Goal: Task Accomplishment & Management: Use online tool/utility

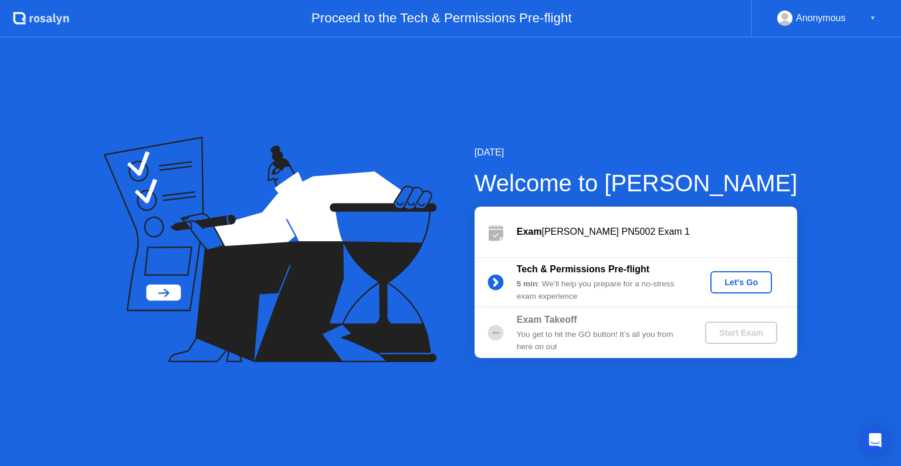
click at [727, 288] on button "Let's Go" at bounding box center [741, 282] width 62 height 22
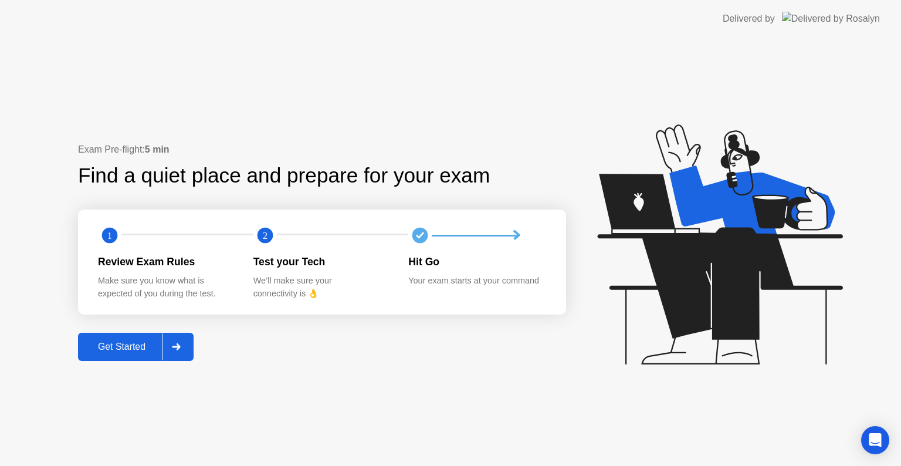
click at [179, 347] on icon at bounding box center [176, 346] width 8 height 7
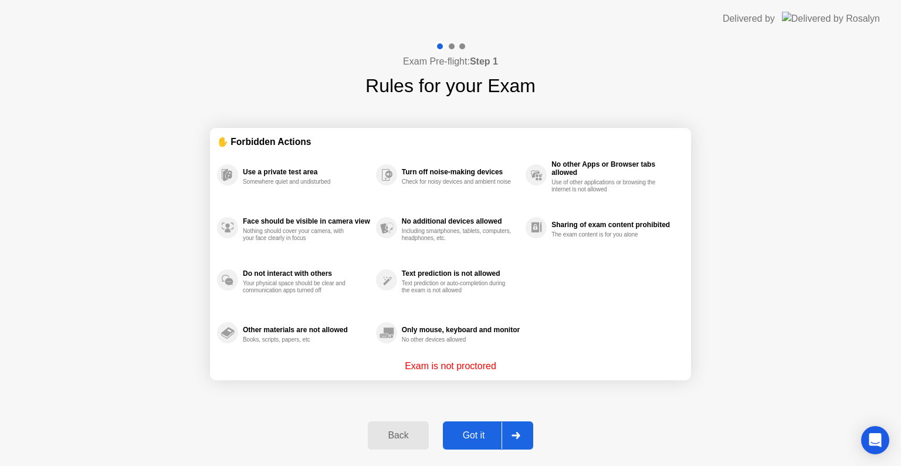
click at [470, 432] on div "Got it" at bounding box center [473, 435] width 55 height 11
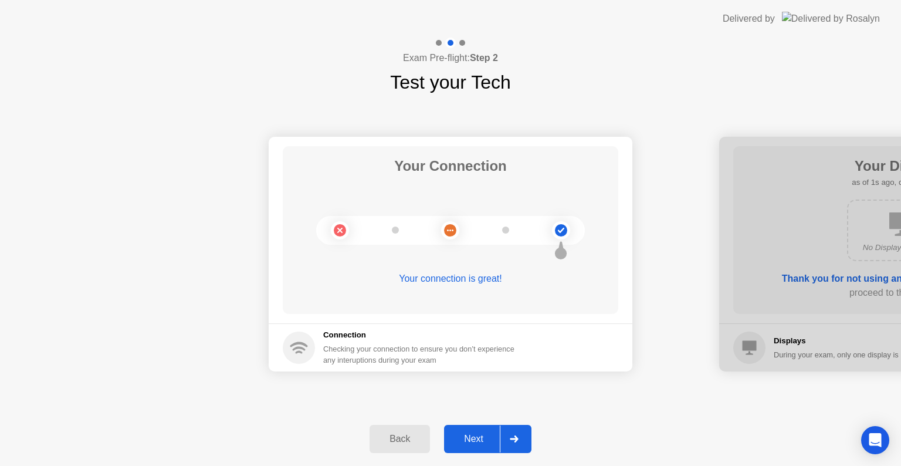
click at [463, 438] on div "Next" at bounding box center [473, 438] width 52 height 11
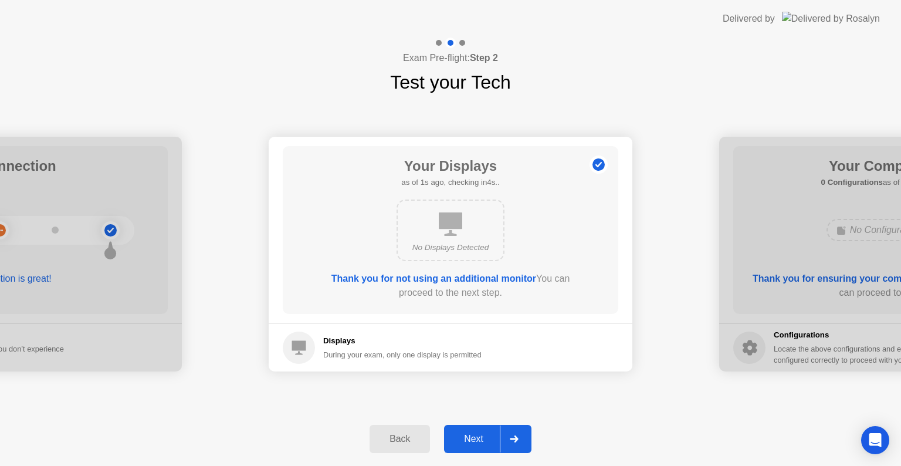
click at [463, 438] on div "Next" at bounding box center [473, 438] width 52 height 11
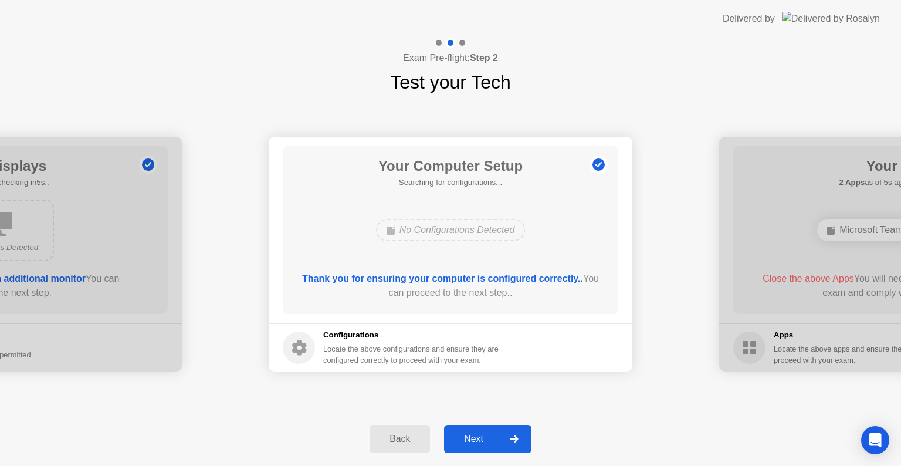
click at [463, 438] on div "Next" at bounding box center [473, 438] width 52 height 11
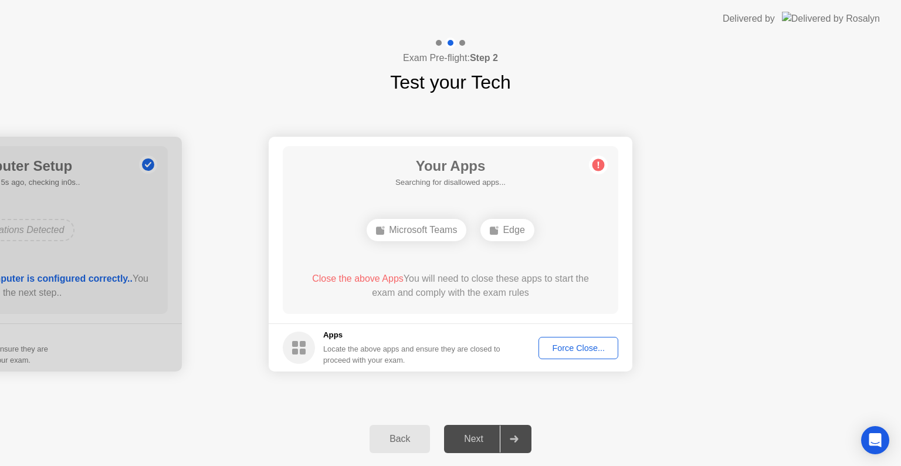
click at [568, 352] on div "Force Close..." at bounding box center [578, 347] width 72 height 9
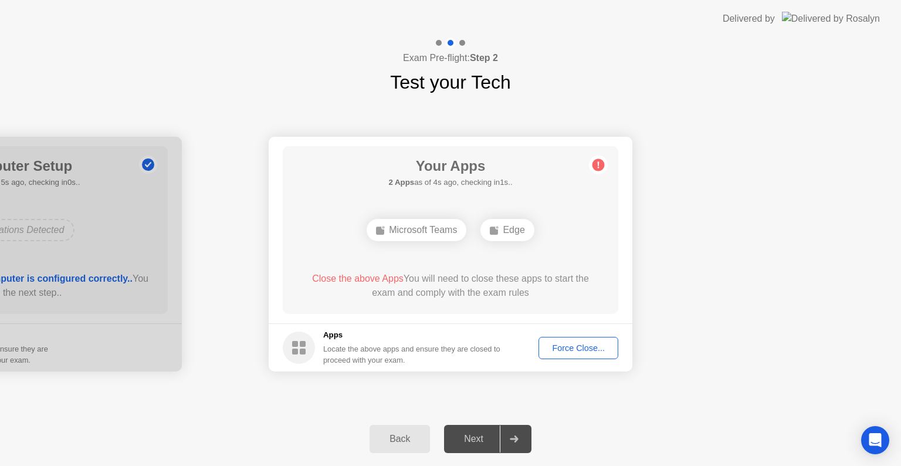
click at [474, 444] on div "Next" at bounding box center [473, 438] width 52 height 11
click at [563, 347] on div "Force Close..." at bounding box center [578, 347] width 72 height 9
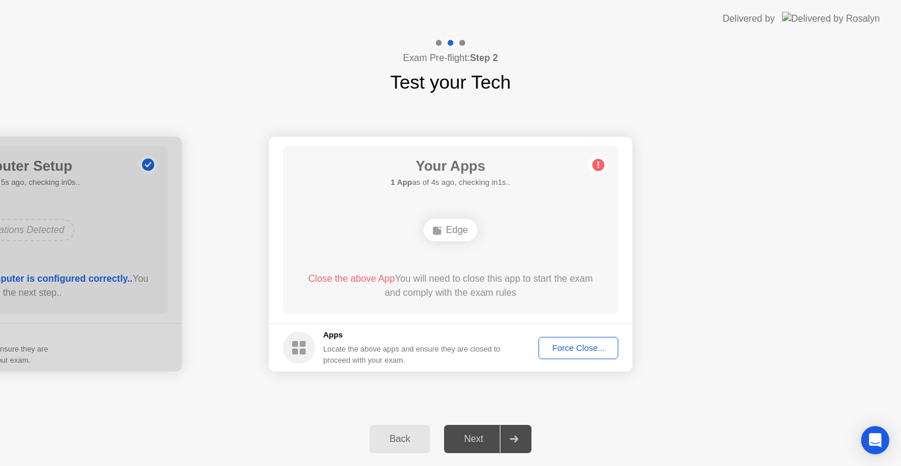
click at [511, 439] on icon at bounding box center [514, 438] width 8 height 7
click at [443, 236] on div "Edge" at bounding box center [449, 230] width 53 height 22
click at [598, 346] on div "Force Close..." at bounding box center [578, 347] width 72 height 9
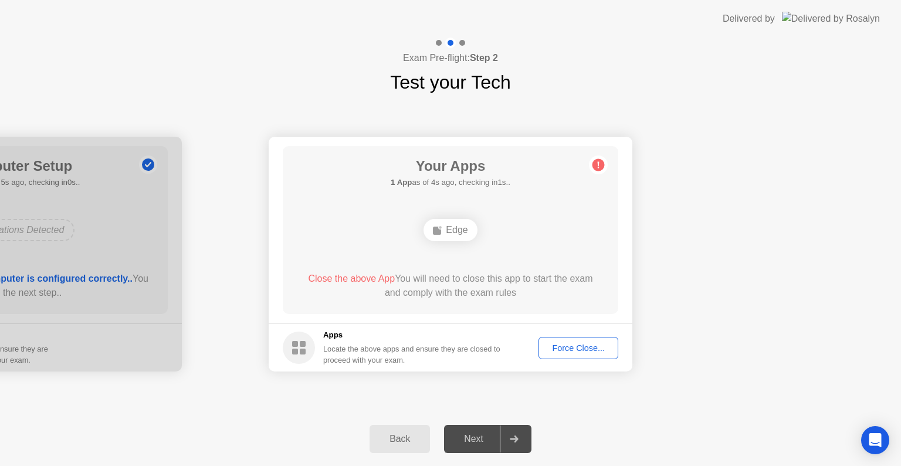
click at [578, 352] on div "Force Close..." at bounding box center [578, 347] width 72 height 9
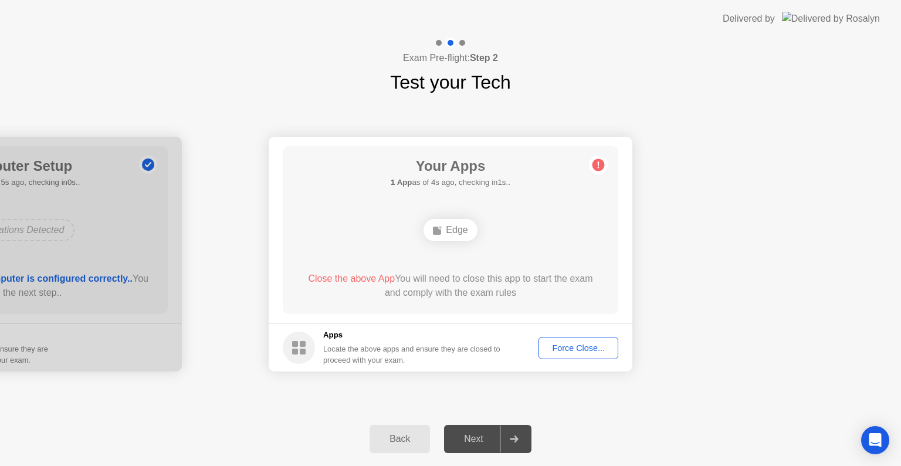
click at [563, 349] on div "Force Close..." at bounding box center [578, 347] width 72 height 9
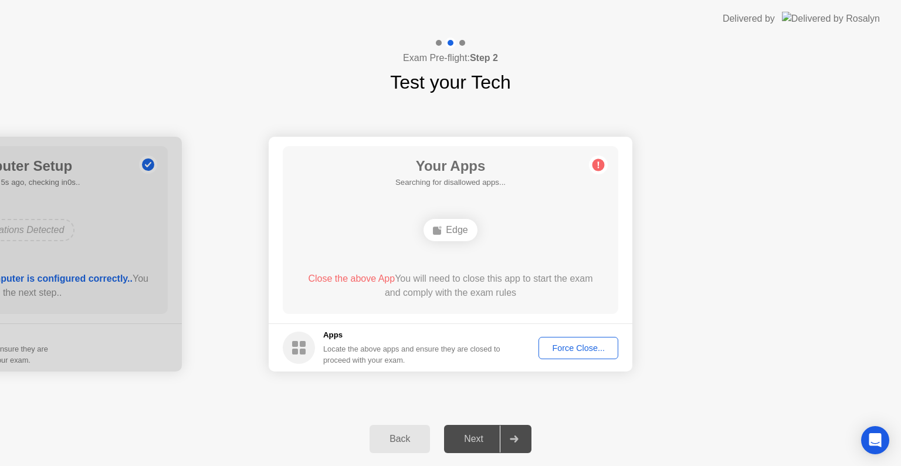
click at [582, 343] on div "Force Close..." at bounding box center [578, 347] width 72 height 9
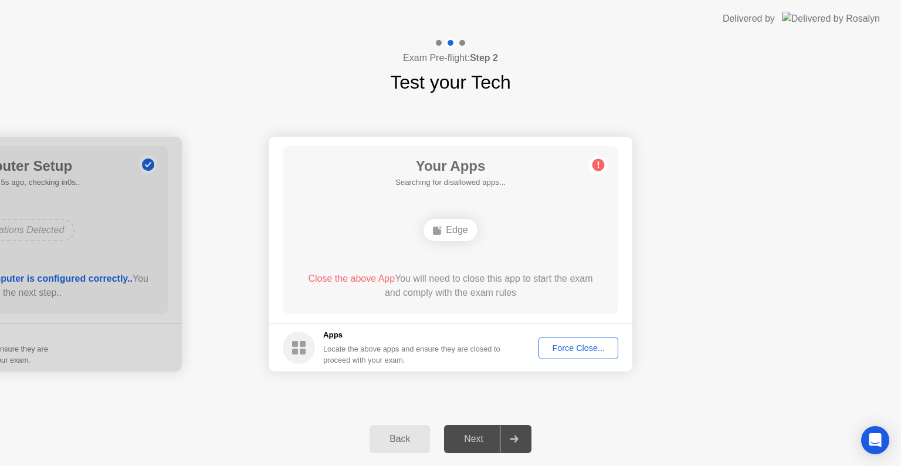
click at [558, 348] on div "Force Close..." at bounding box center [578, 347] width 72 height 9
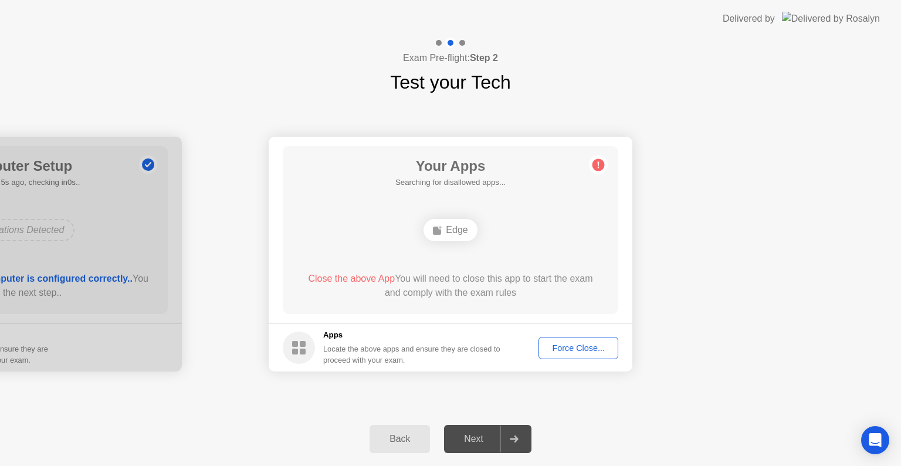
click at [561, 344] on div "Force Close..." at bounding box center [578, 347] width 72 height 9
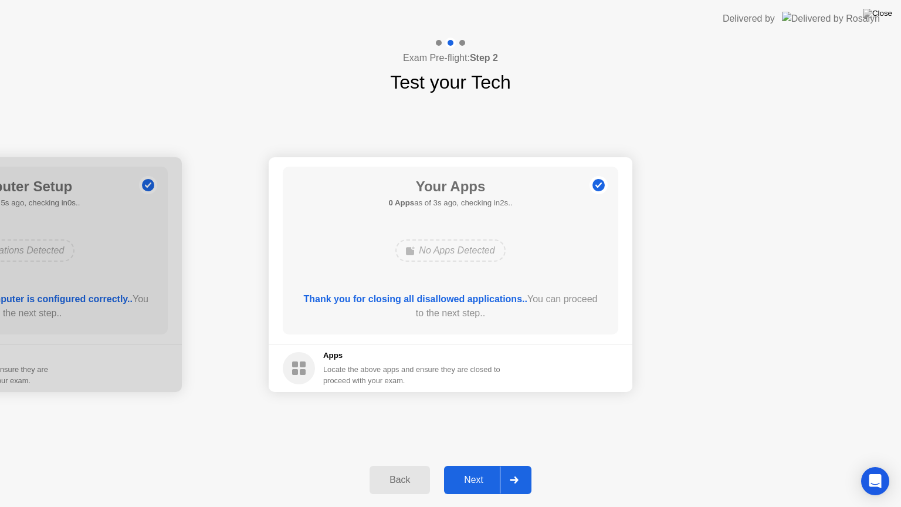
click at [478, 465] on div "Next" at bounding box center [473, 479] width 52 height 11
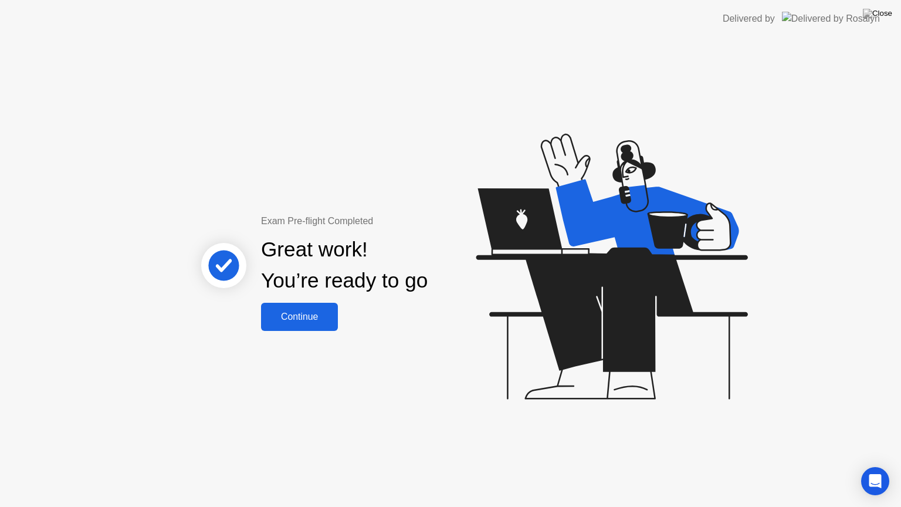
click at [317, 318] on div "Continue" at bounding box center [299, 316] width 70 height 11
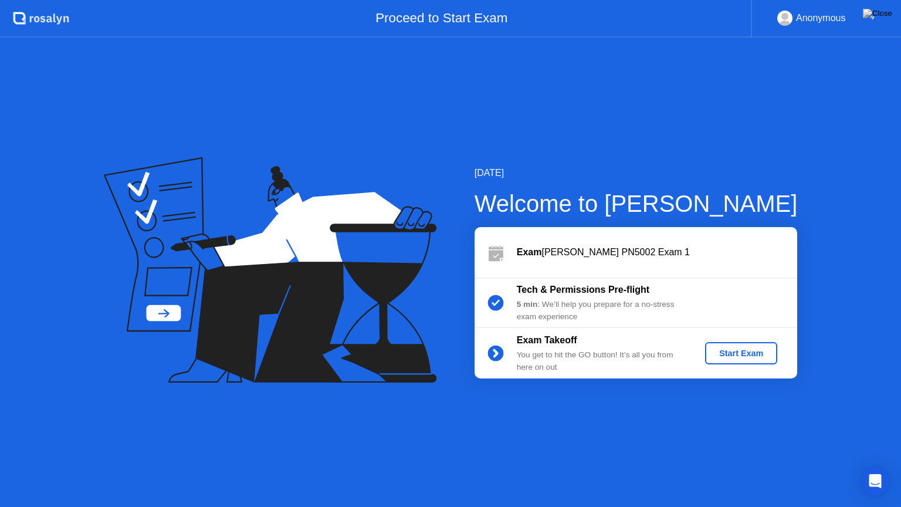
click at [731, 355] on div "Start Exam" at bounding box center [740, 352] width 63 height 9
